Goal: Navigation & Orientation: Find specific page/section

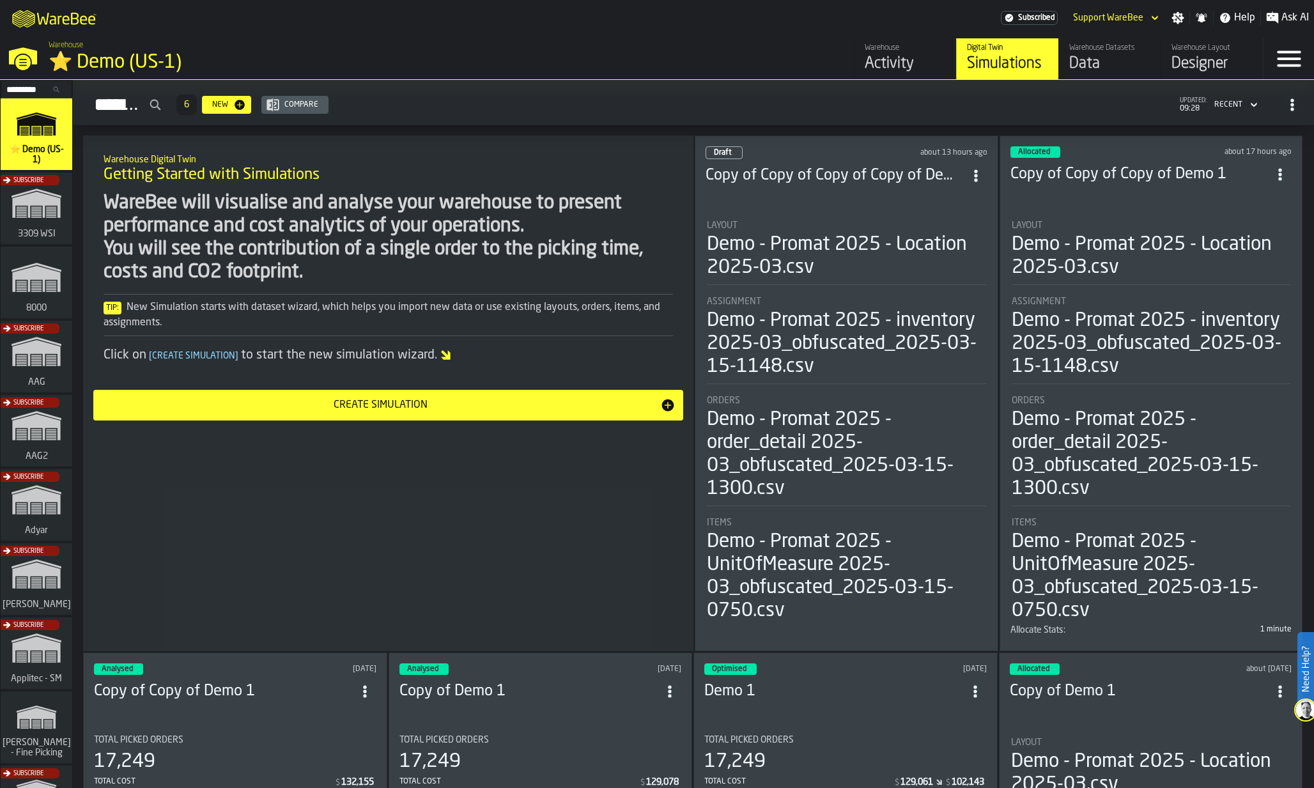
click at [26, 88] on input "Search..." at bounding box center [36, 89] width 66 height 14
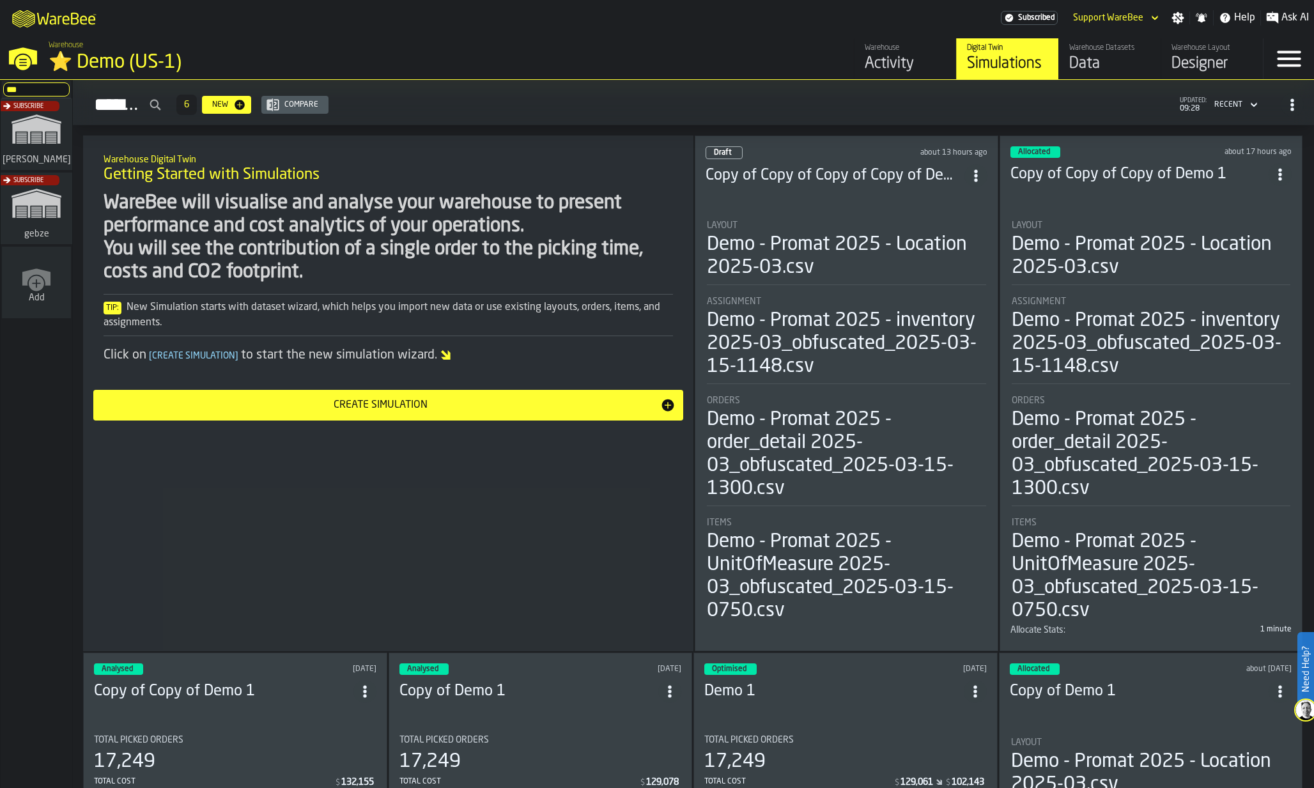
type input "***"
click at [27, 132] on div "Subscribe" at bounding box center [34, 138] width 72 height 74
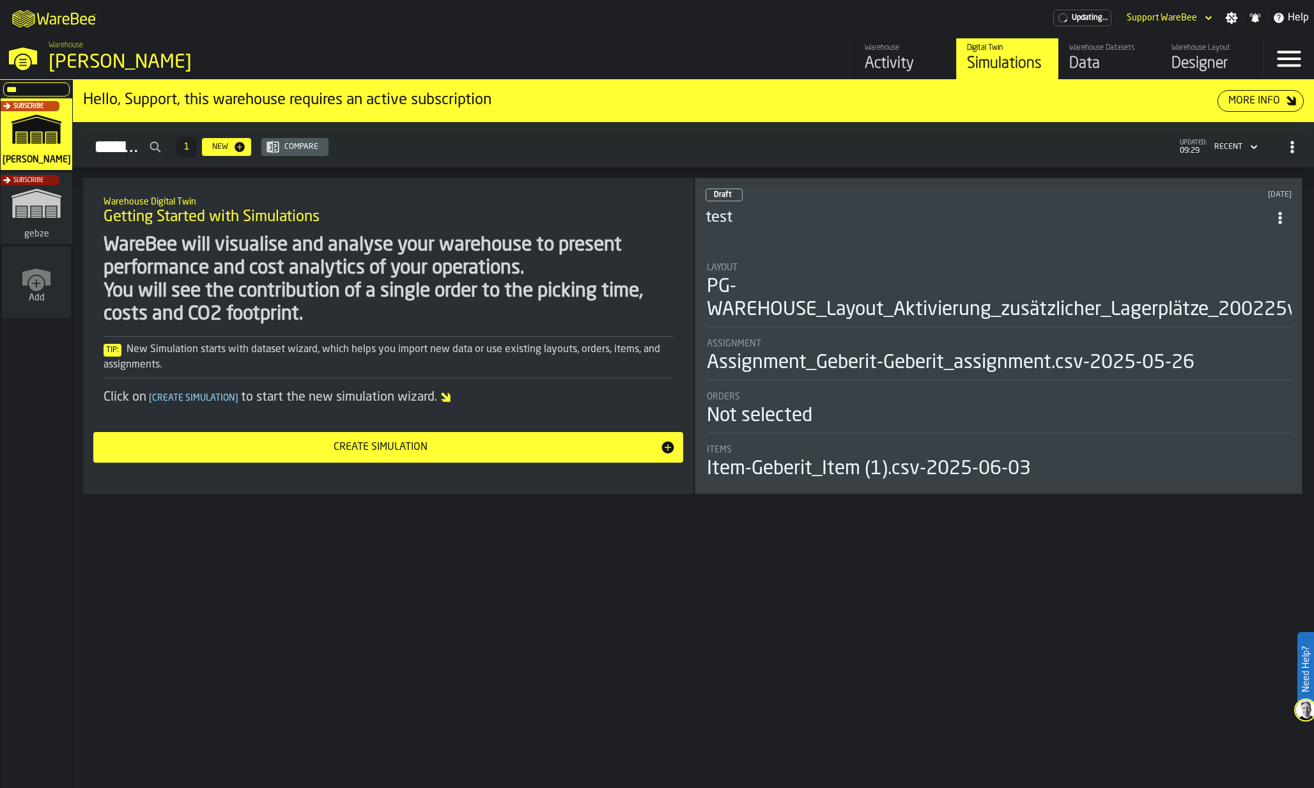
click at [890, 63] on div "Activity" at bounding box center [905, 64] width 81 height 20
